Goal: Task Accomplishment & Management: Manage account settings

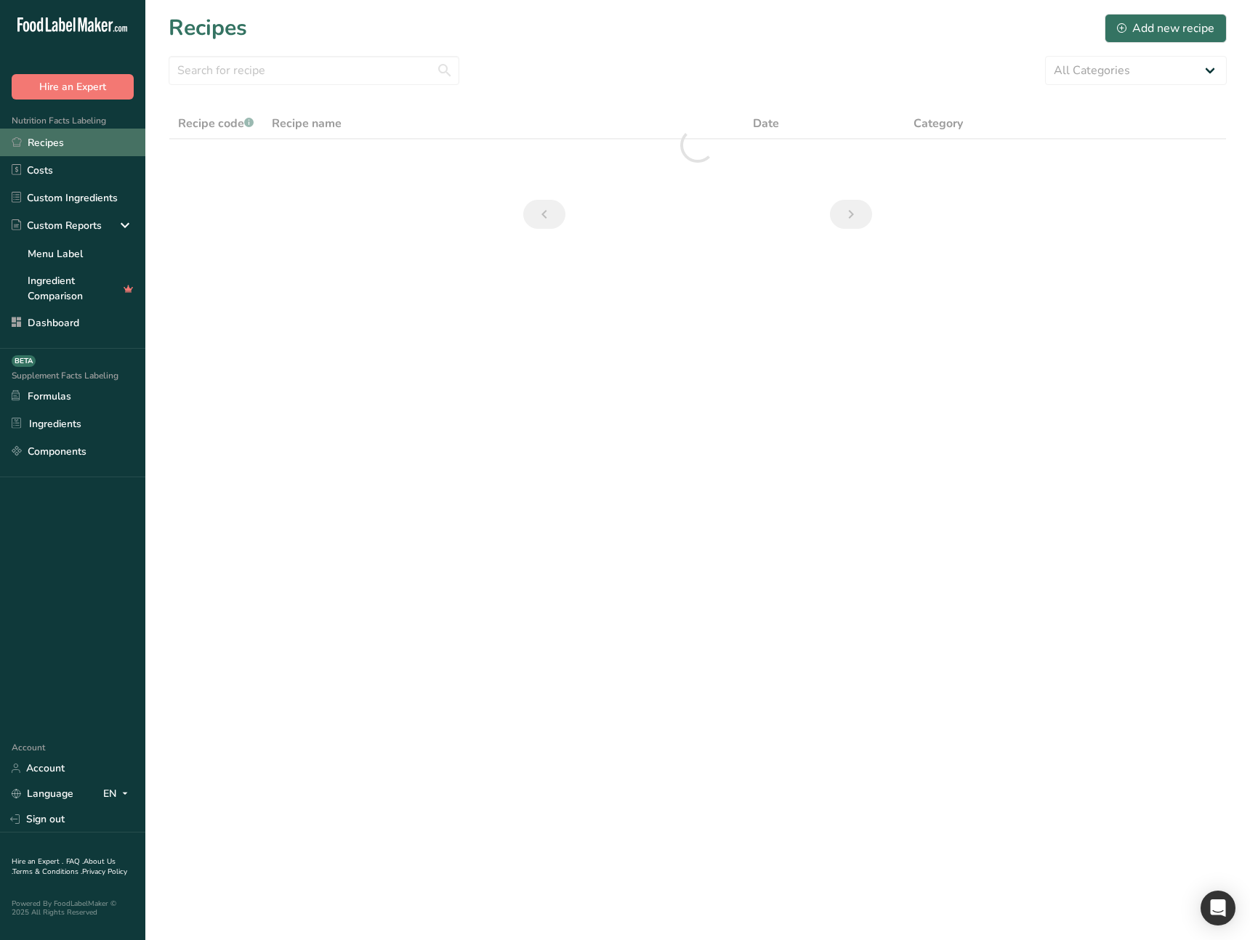
click at [61, 134] on link "Recipes" at bounding box center [72, 143] width 145 height 28
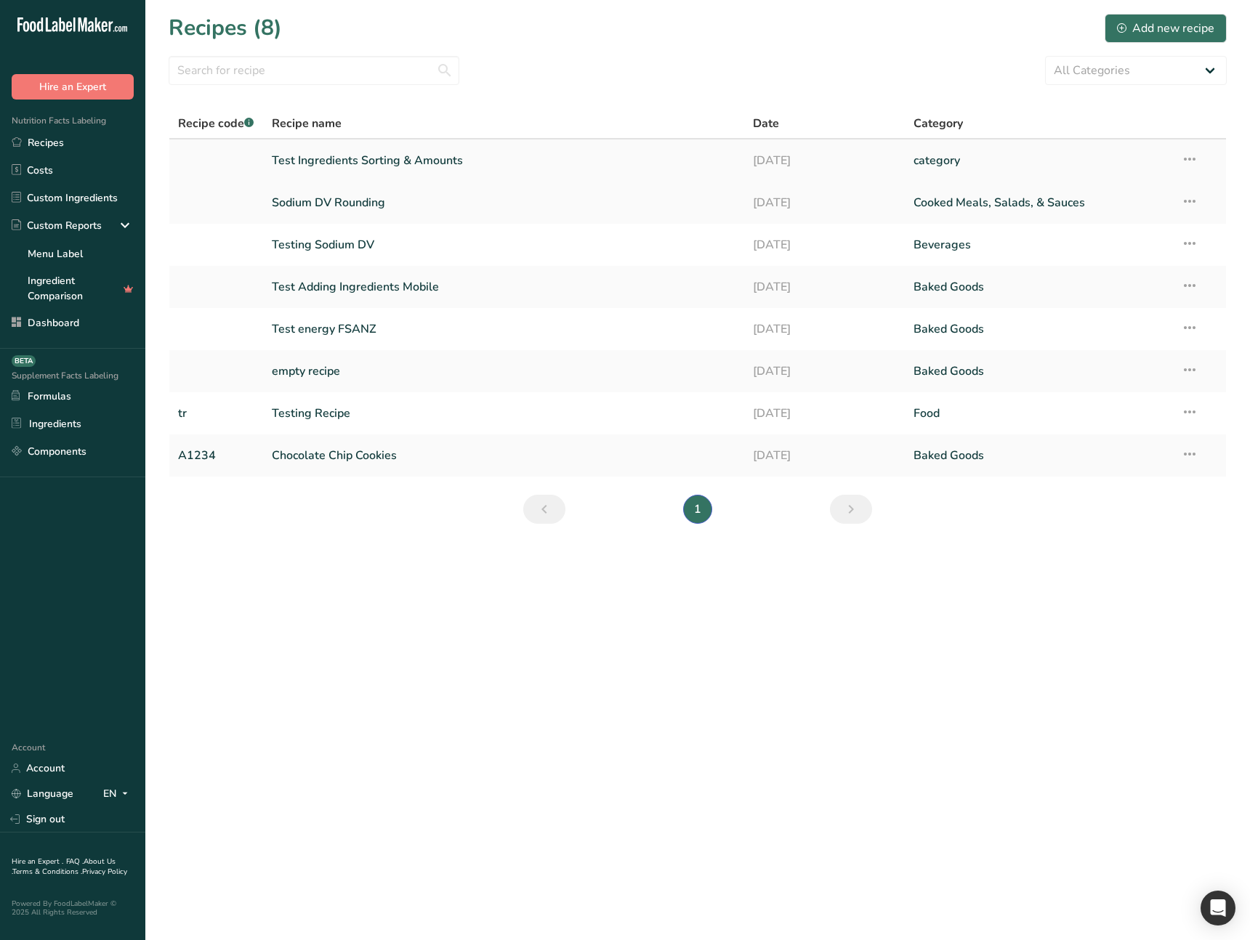
click at [376, 169] on link "Test Ingredients Sorting & Amounts" at bounding box center [504, 160] width 464 height 31
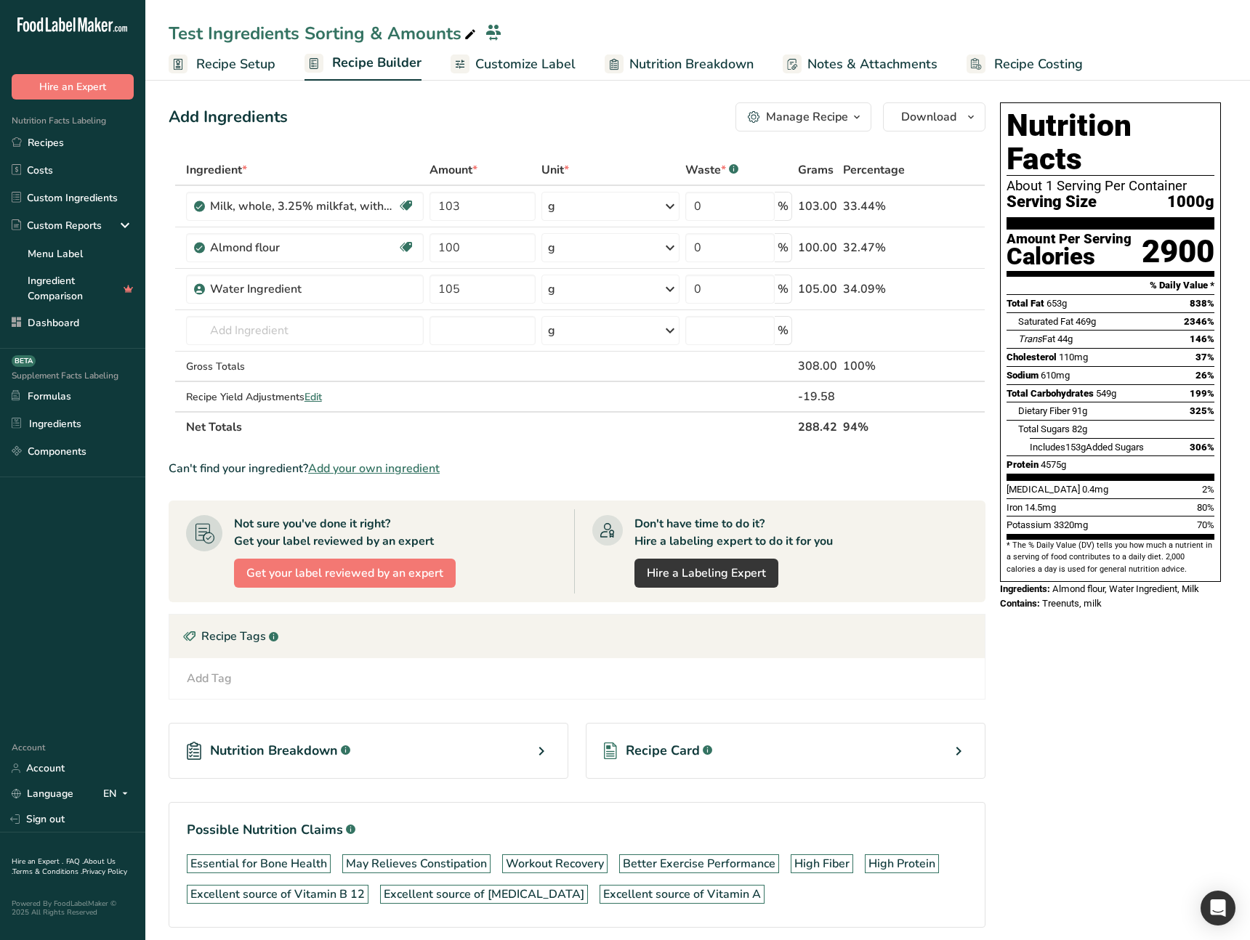
scroll to position [60, 0]
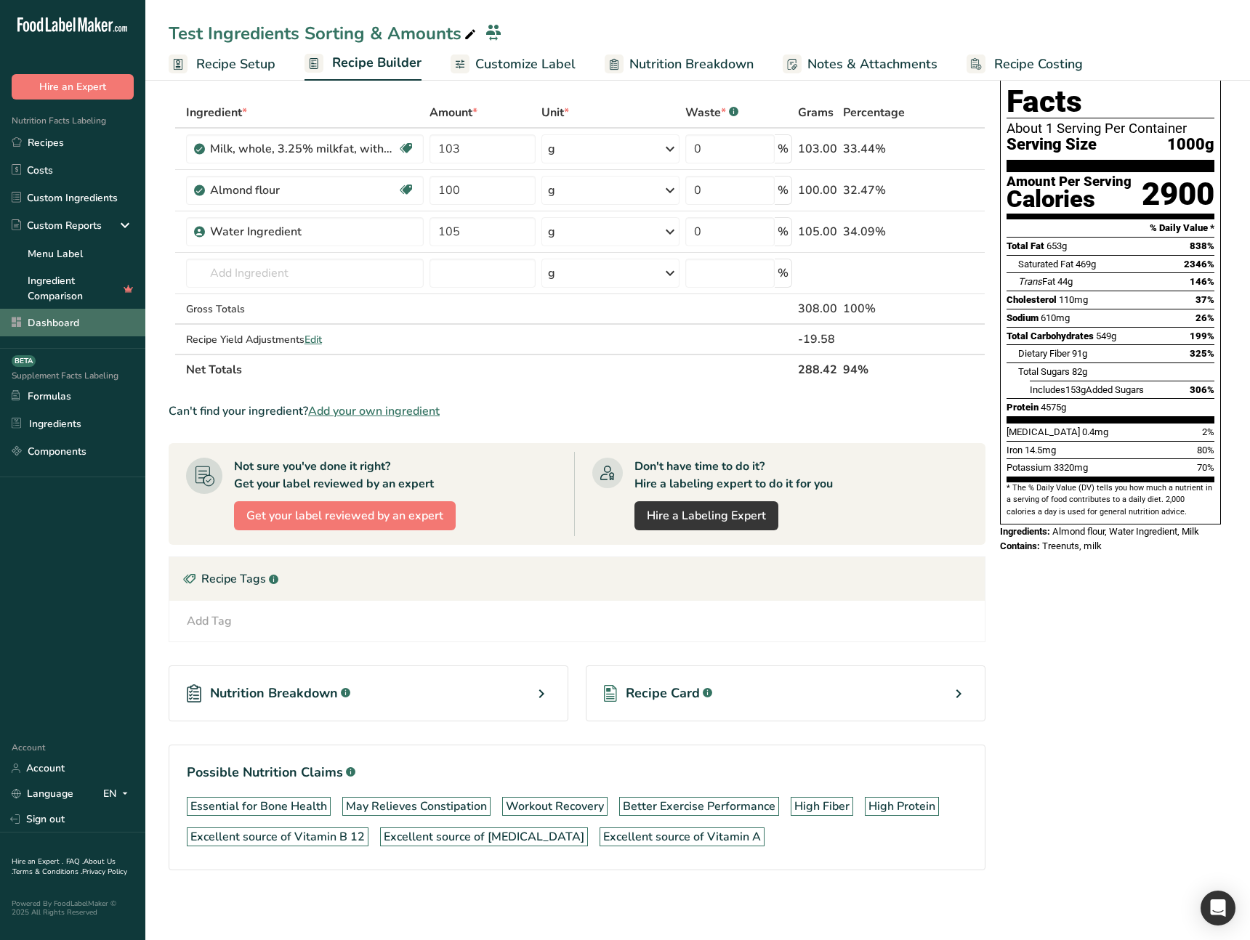
click at [48, 309] on link "Dashboard" at bounding box center [72, 323] width 145 height 28
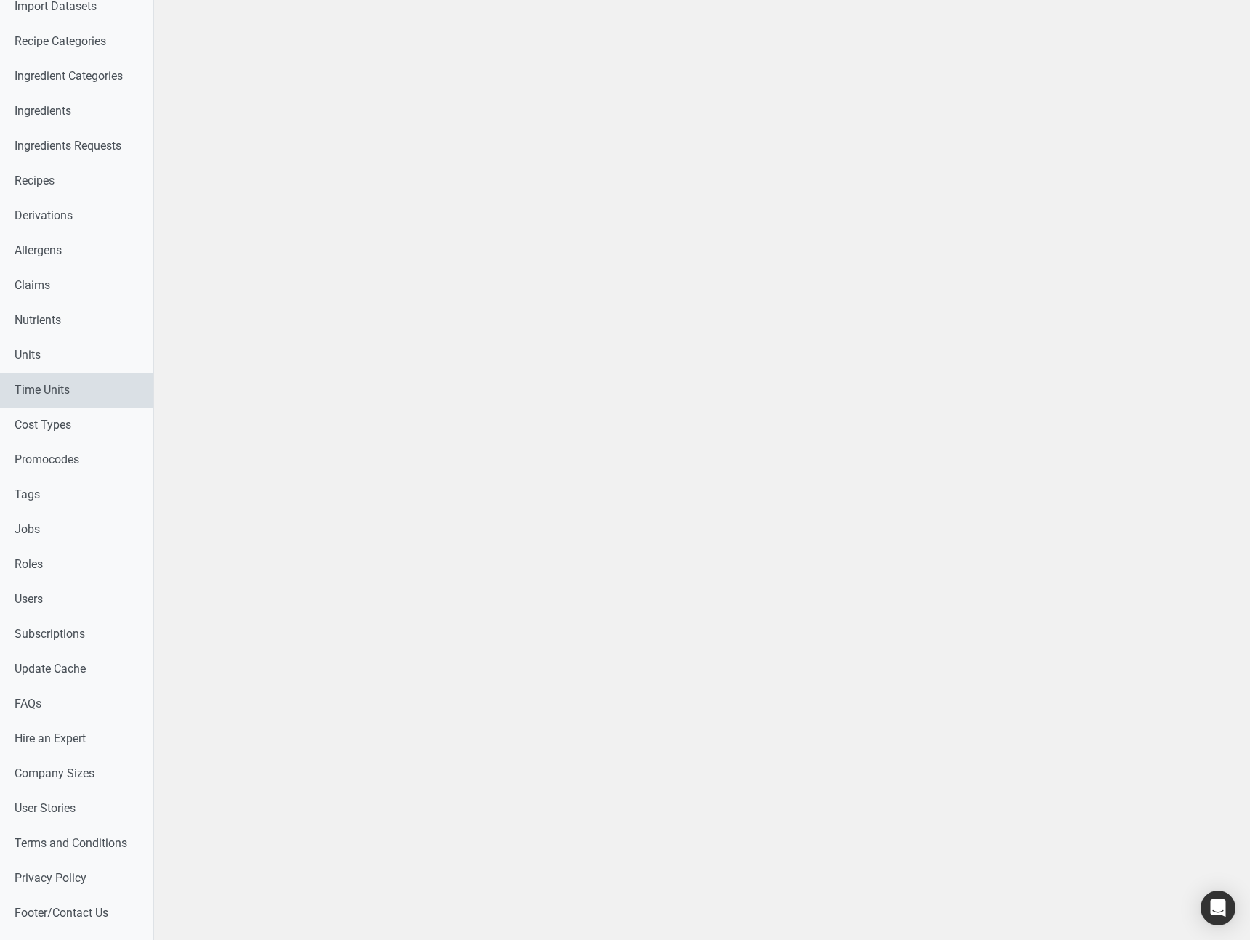
scroll to position [370, 0]
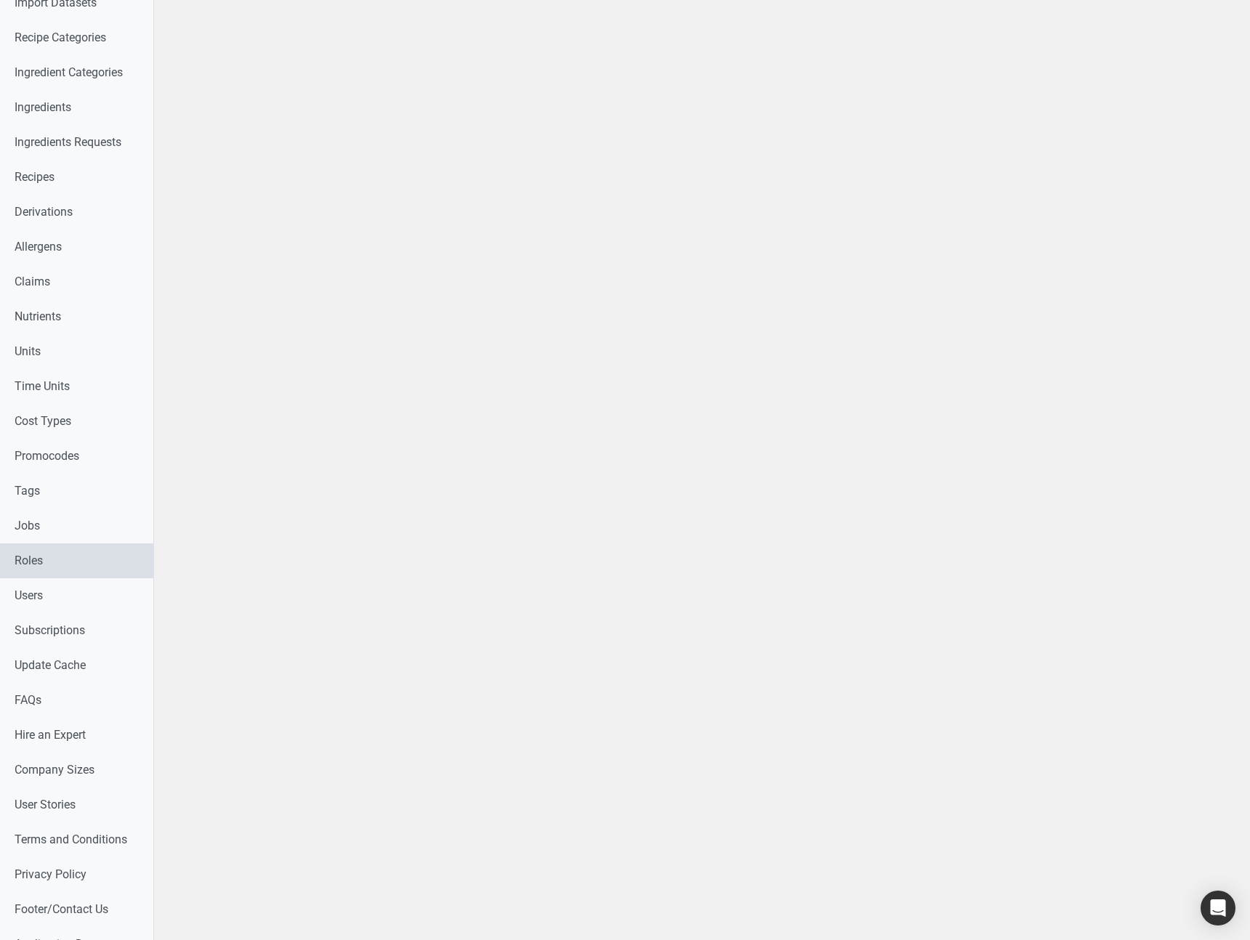
click at [71, 562] on link "Roles" at bounding box center [76, 560] width 153 height 35
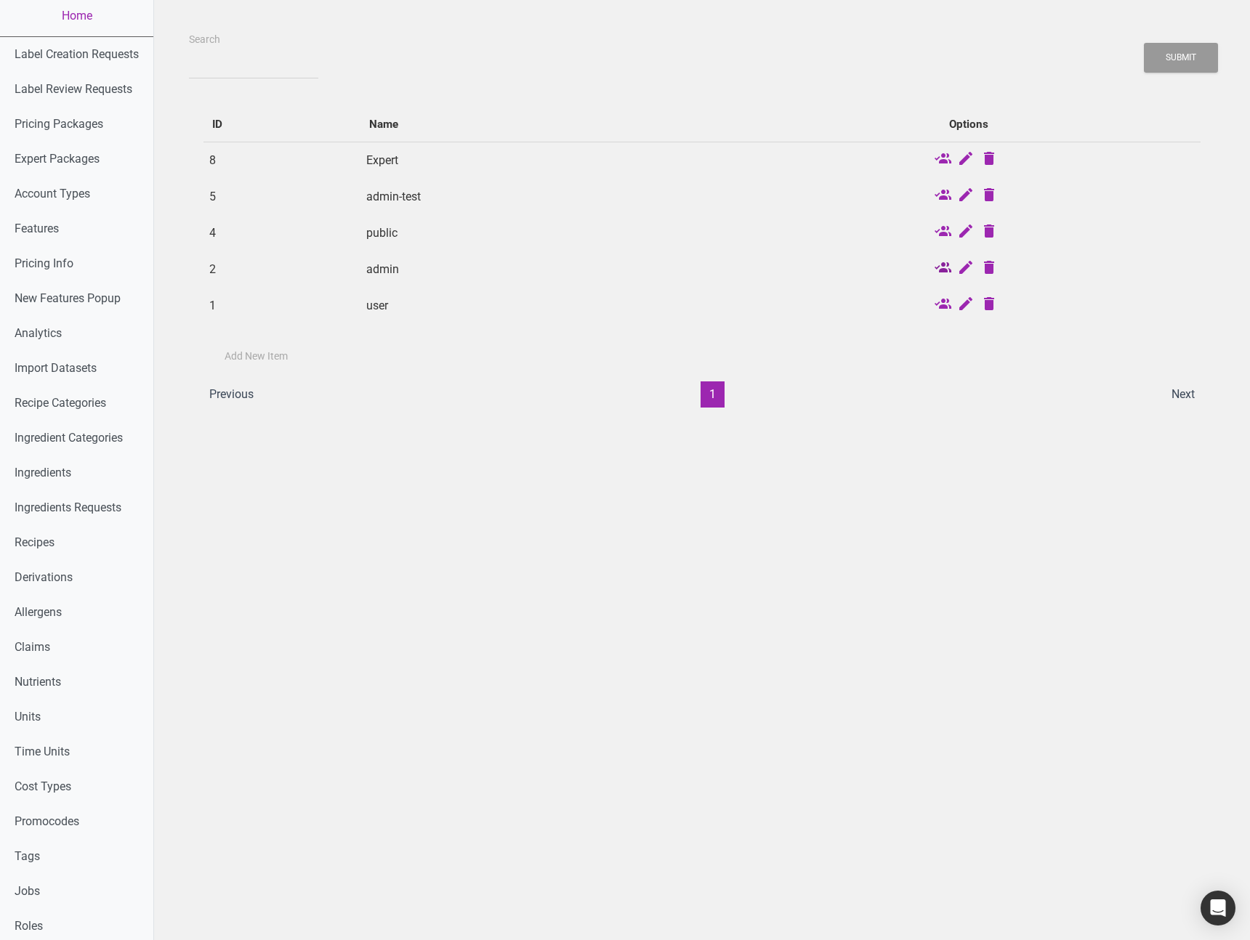
scroll to position [1, 0]
click at [941, 269] on icon at bounding box center [942, 272] width 17 height 20
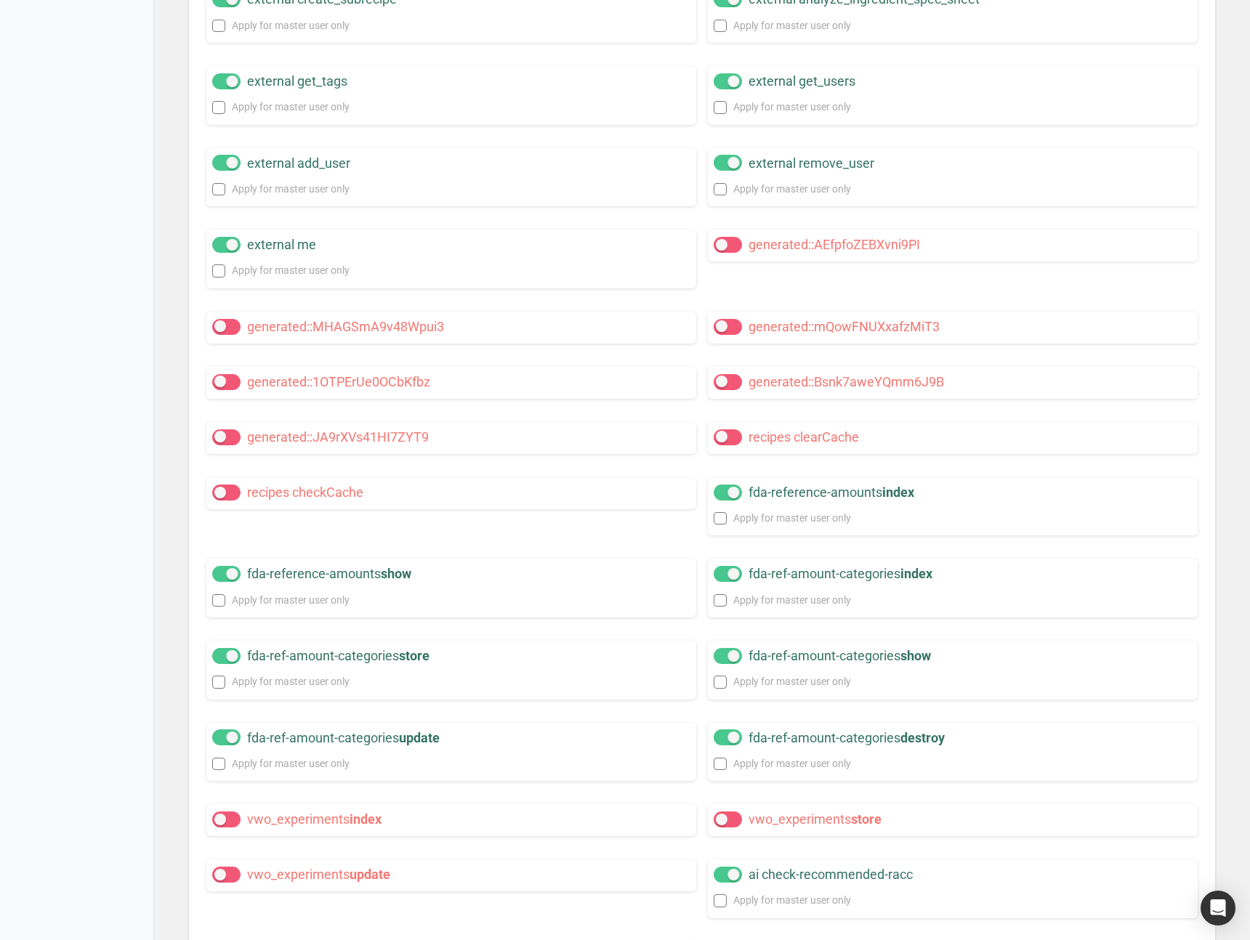
scroll to position [17338, 0]
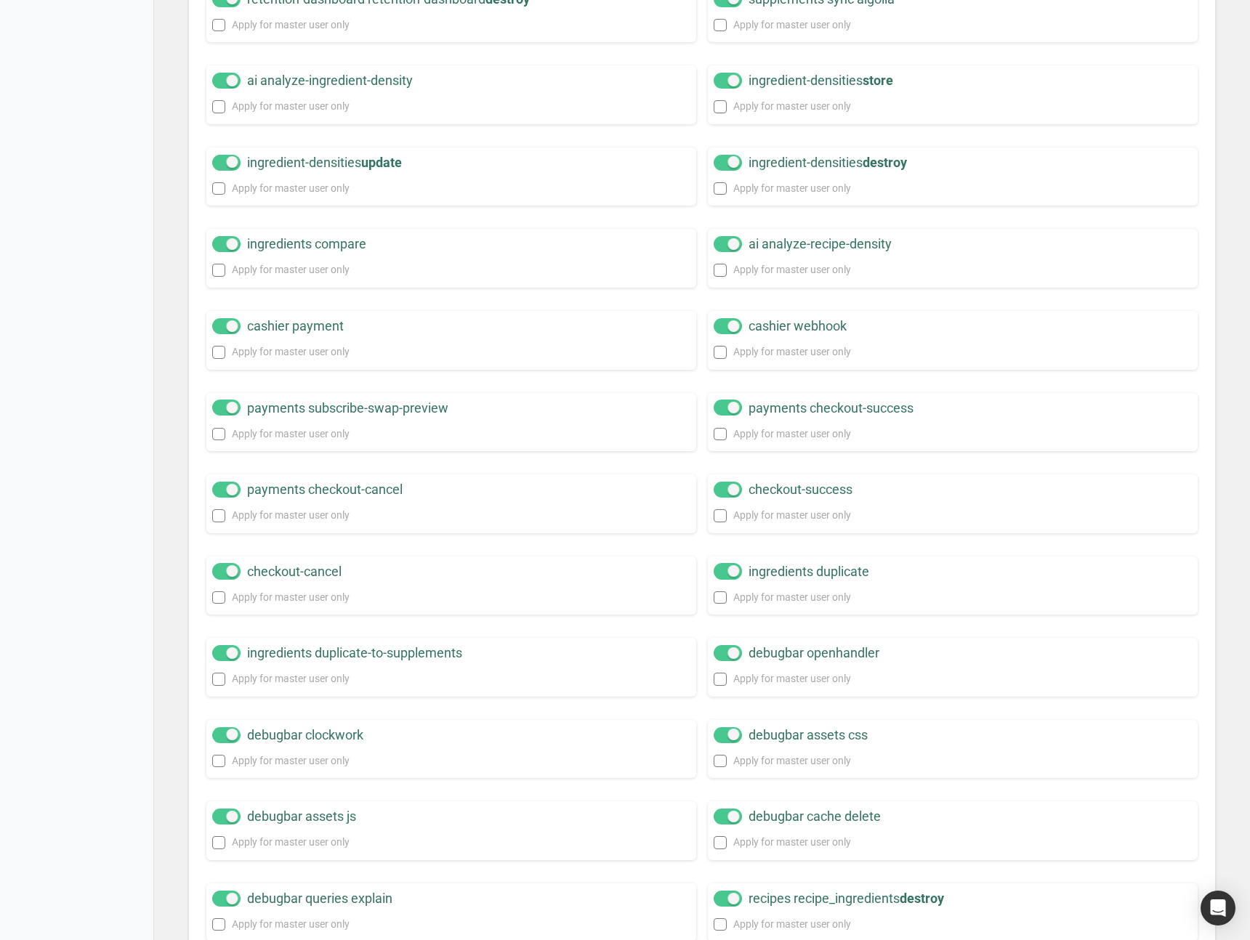
scroll to position [17338, 0]
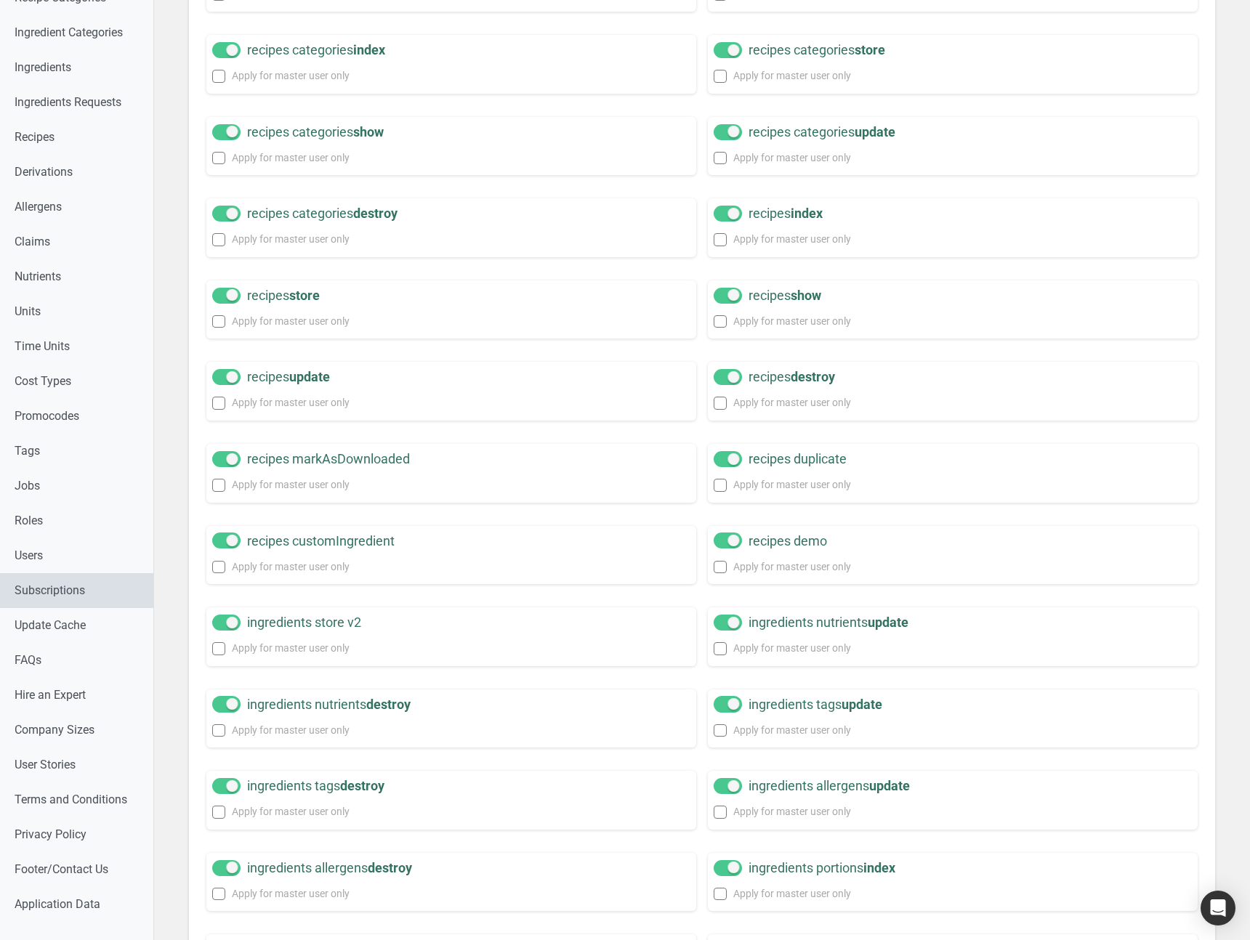
scroll to position [0, 0]
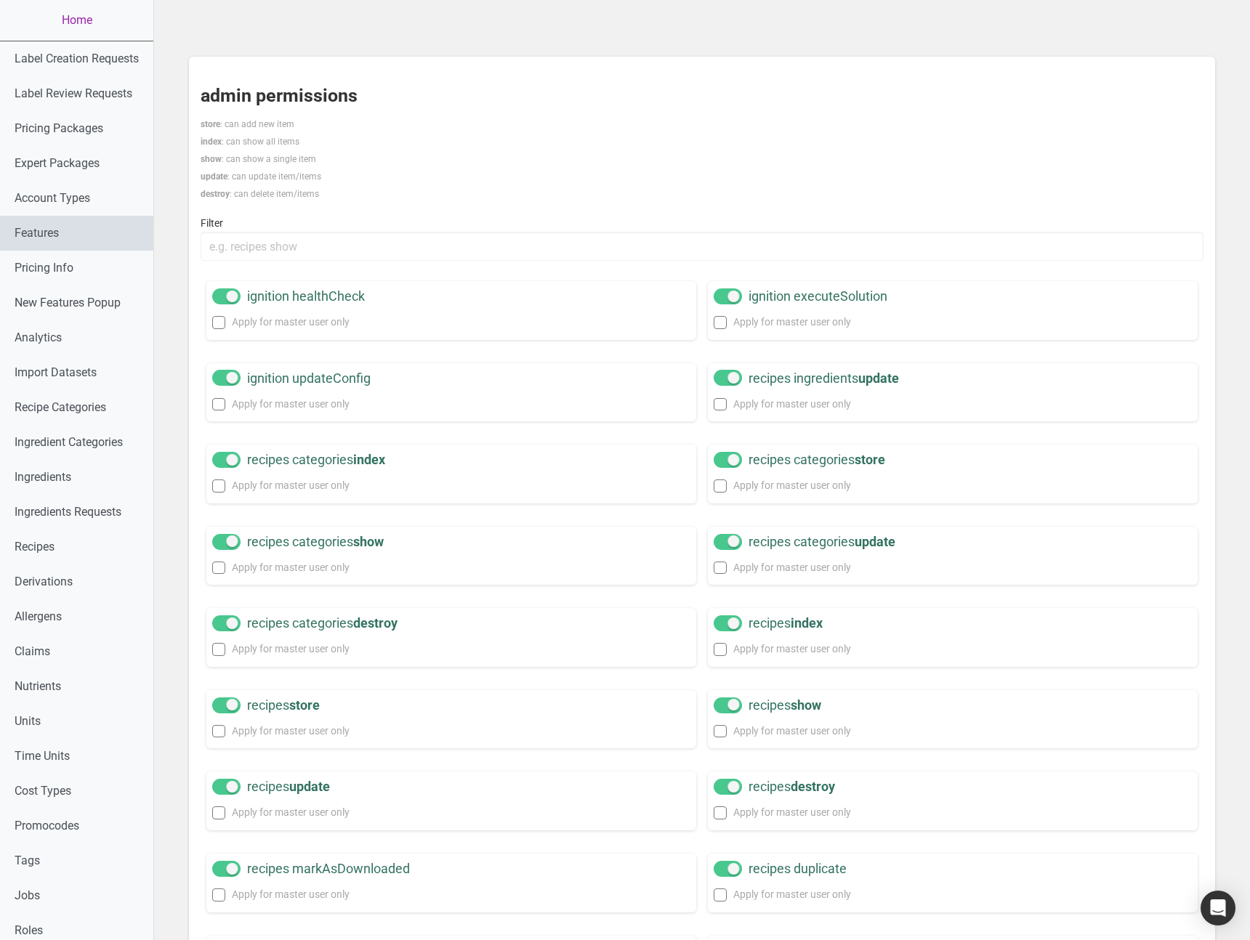
click at [84, 232] on link "Features" at bounding box center [76, 233] width 153 height 35
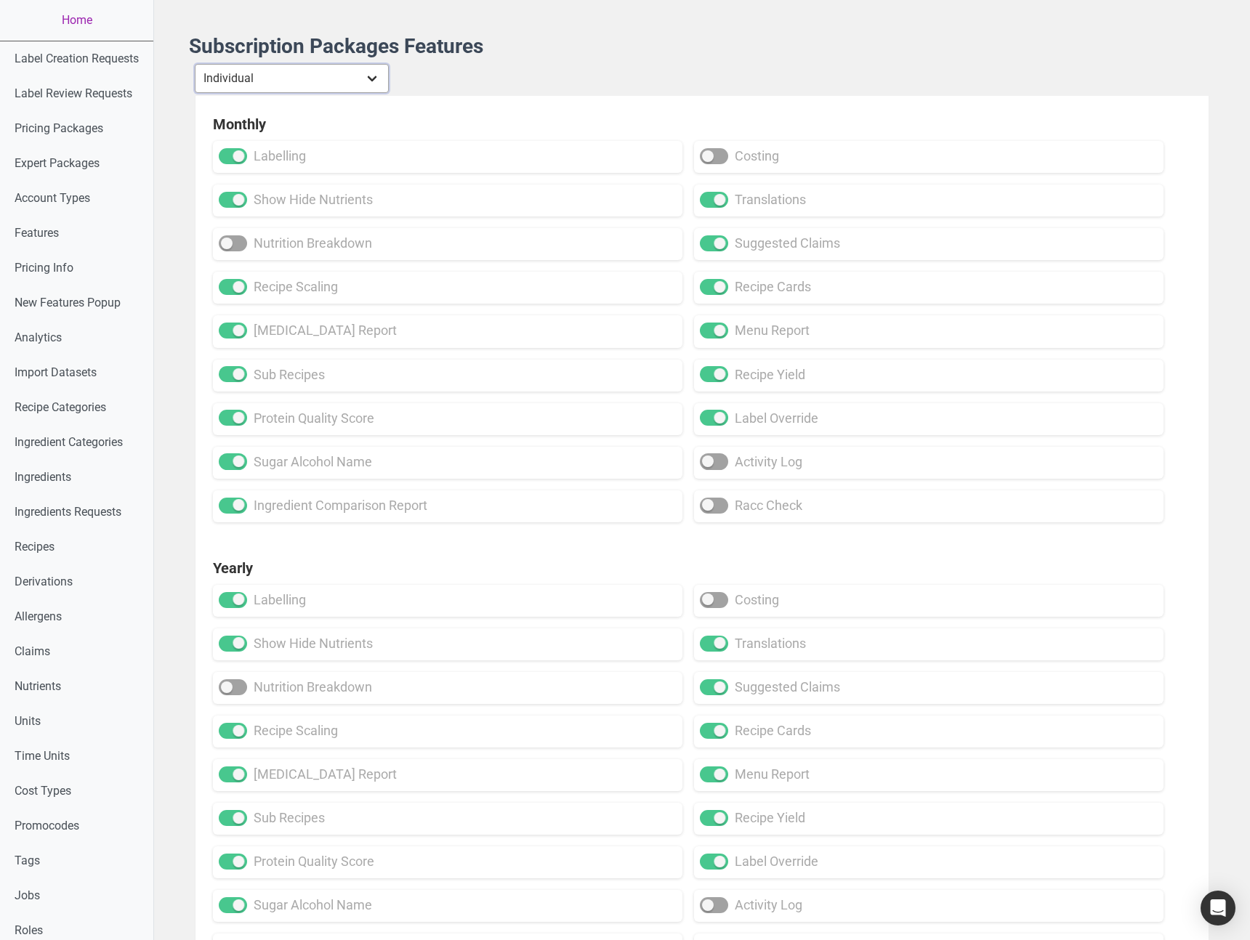
click at [257, 80] on select "Individual Essential Pro Business Old Enterprise 3 Users (799$) Old Enterprise …" at bounding box center [292, 78] width 194 height 29
select select "13"
checkbox input "true"
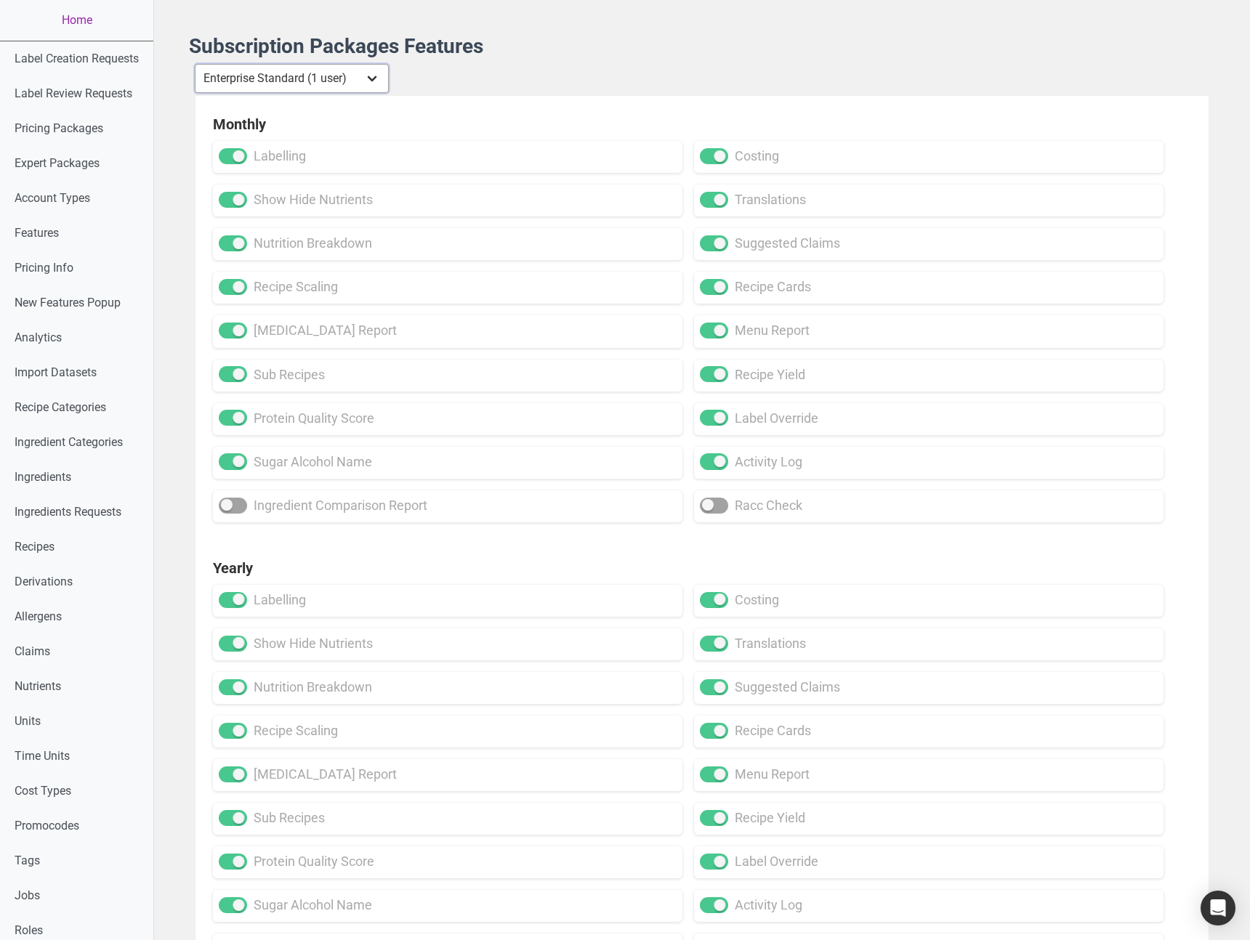
checkbox input "false"
checkbox input "true"
checkbox input "false"
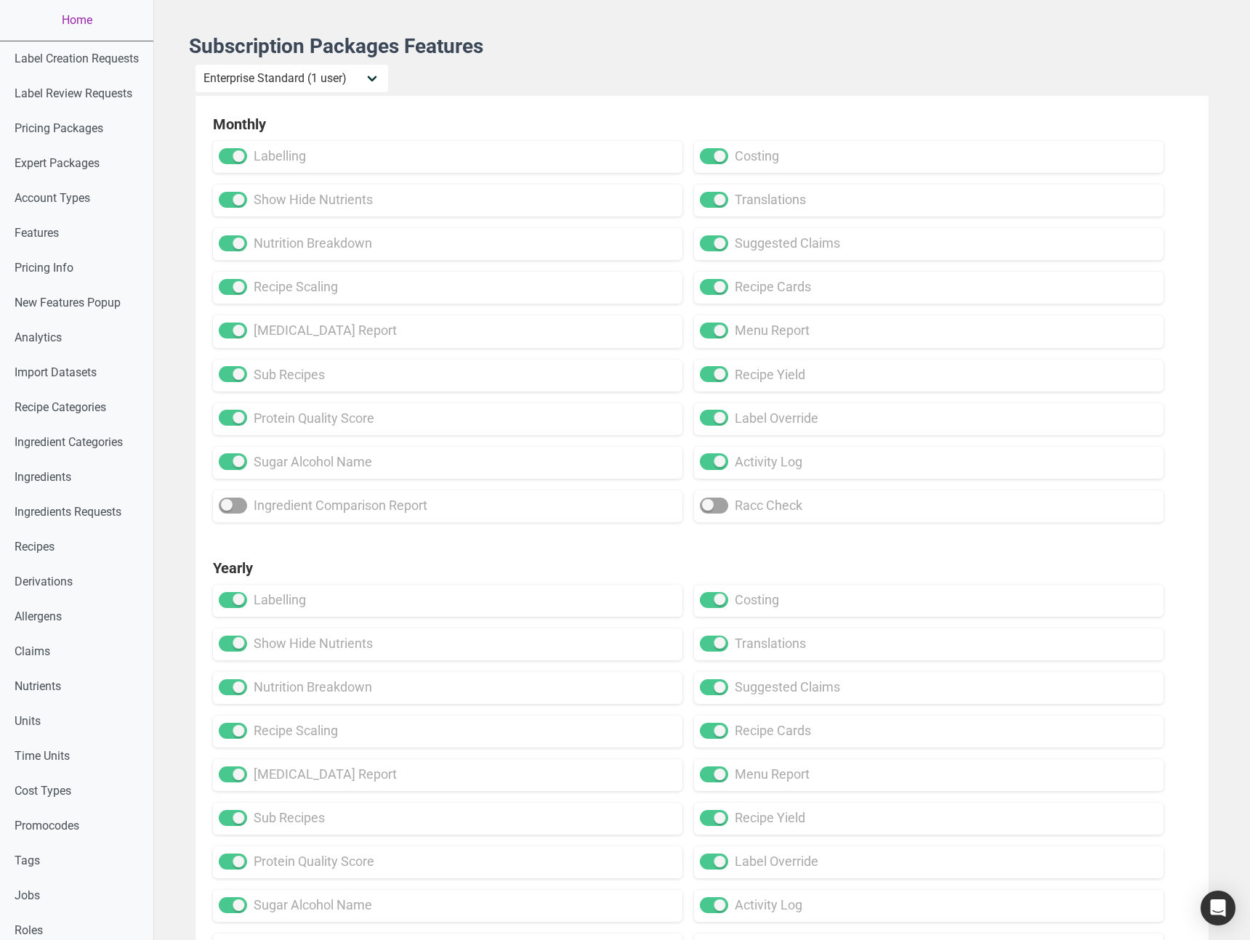
click at [708, 542] on div "Yearly labelling costing show hide nutrients translations nutrition breakdown s…" at bounding box center [701, 762] width 1013 height 444
drag, startPoint x: 716, startPoint y: 506, endPoint x: 711, endPoint y: 517, distance: 11.4
click at [716, 506] on span at bounding box center [714, 506] width 28 height 16
click at [709, 506] on input "racc check" at bounding box center [704, 505] width 9 height 9
checkbox input "true"
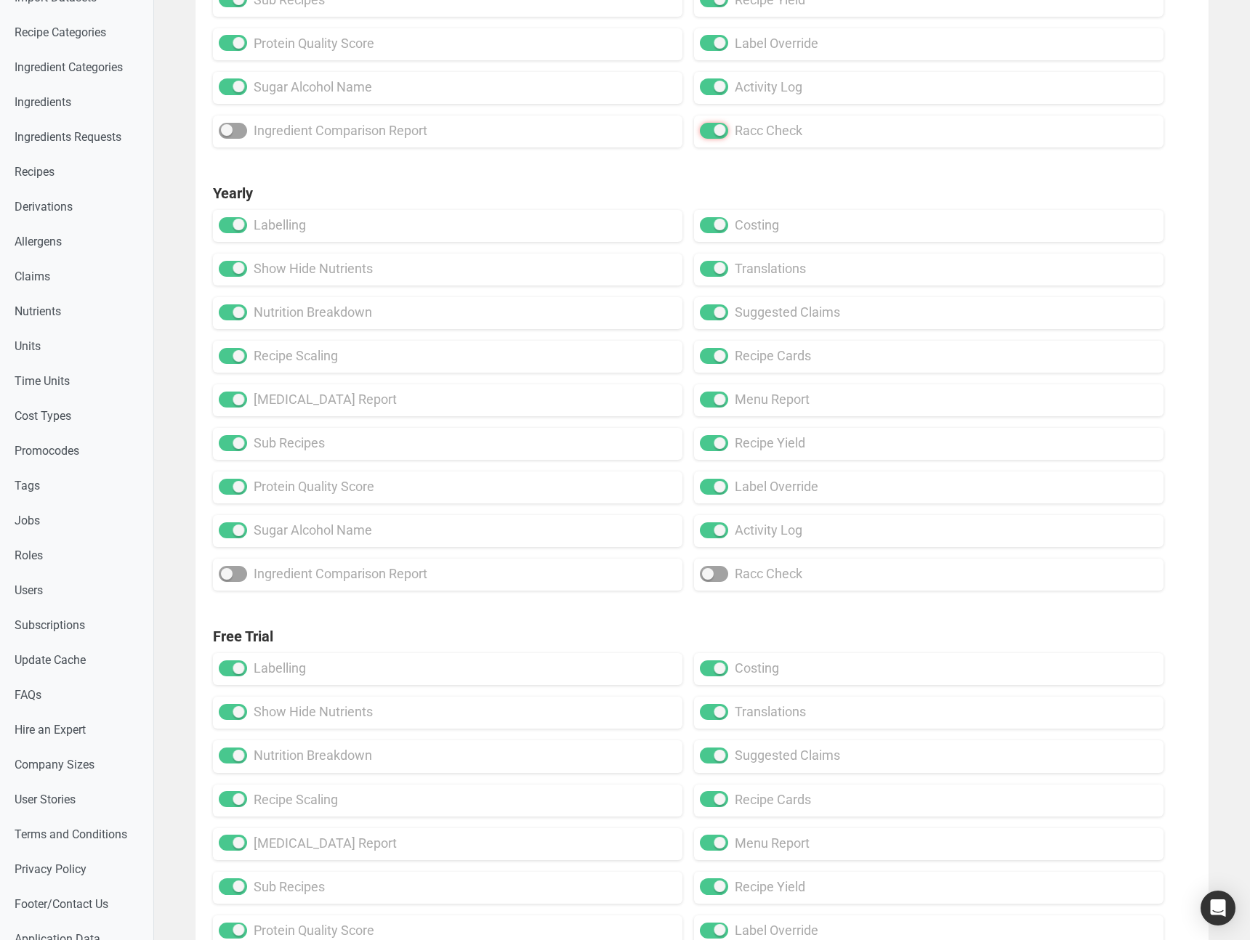
scroll to position [382, 0]
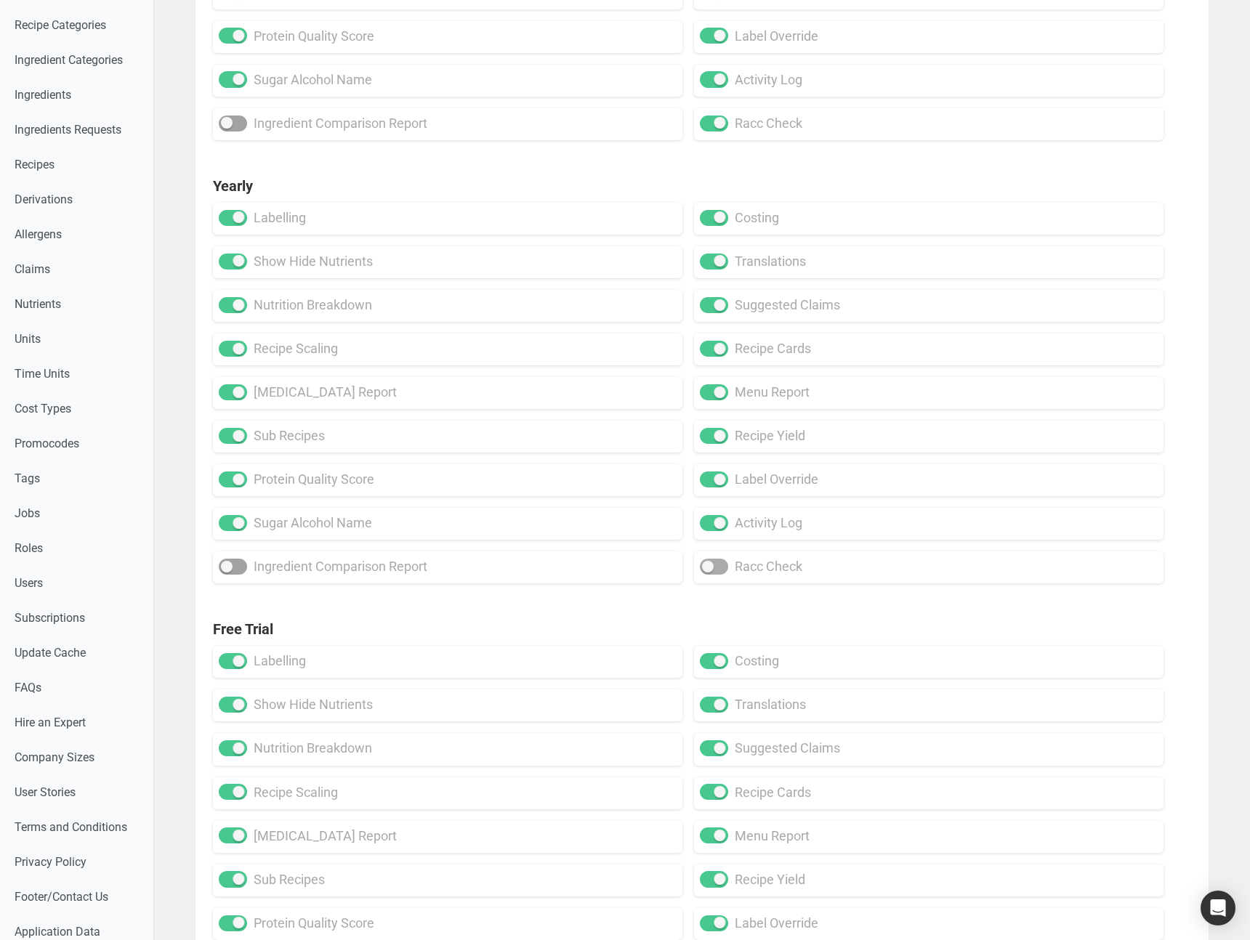
click at [715, 572] on span at bounding box center [714, 567] width 28 height 16
click at [709, 572] on input "racc check" at bounding box center [704, 566] width 9 height 9
checkbox input "true"
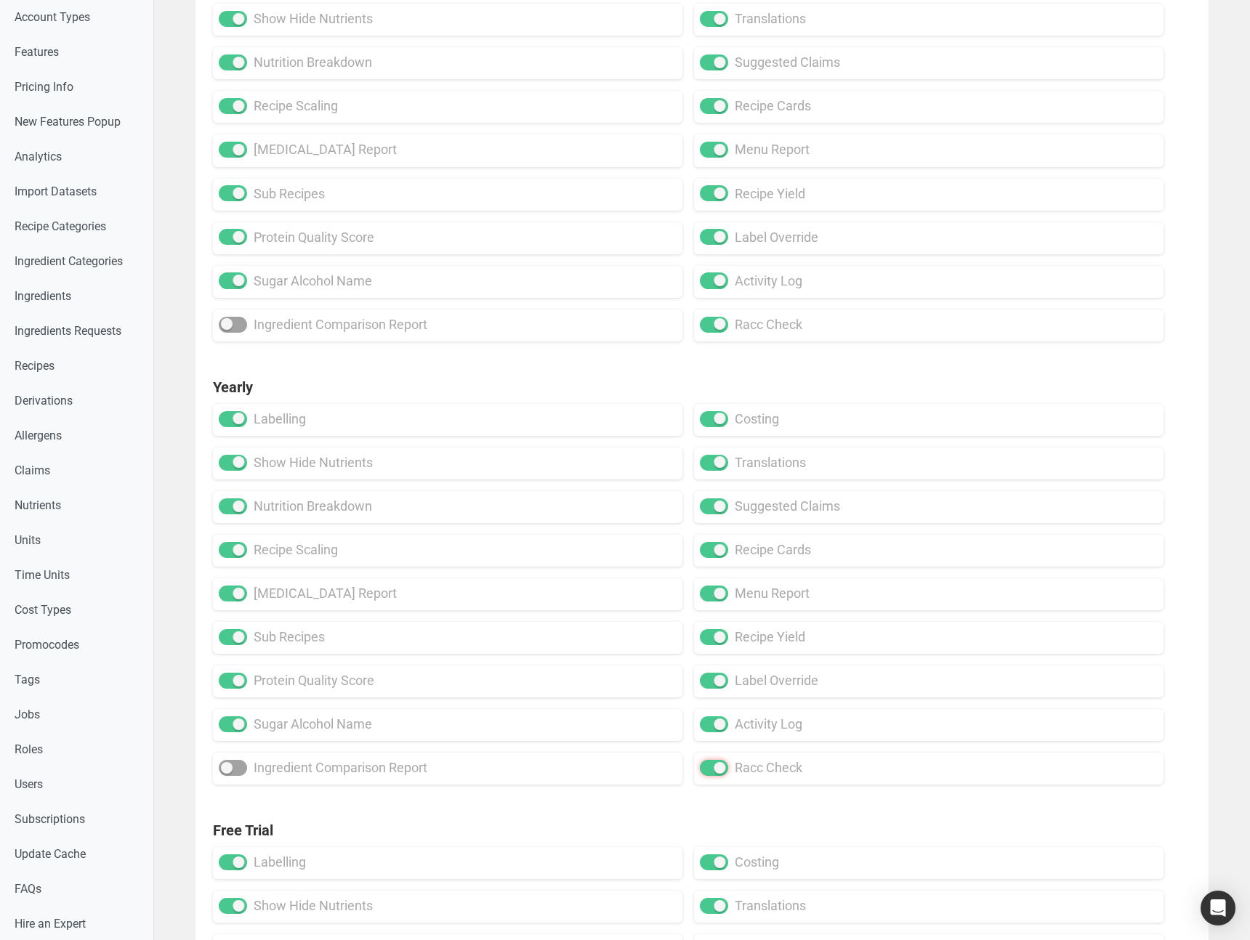
scroll to position [0, 0]
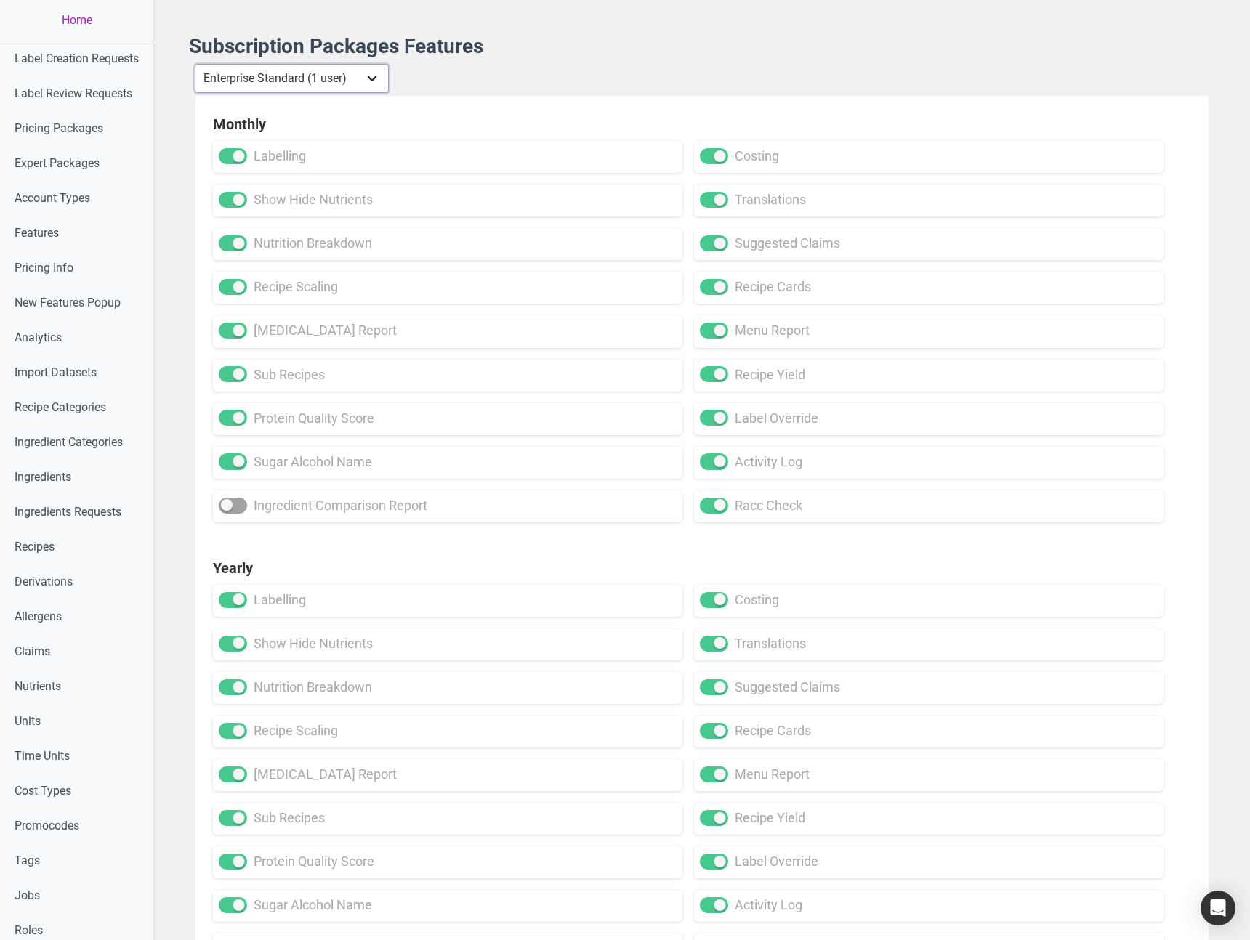
click at [377, 85] on select "Individual Essential Pro Business Old Enterprise 3 Users (799$) Old Enterprise …" at bounding box center [292, 78] width 194 height 29
